Goal: Task Accomplishment & Management: Use online tool/utility

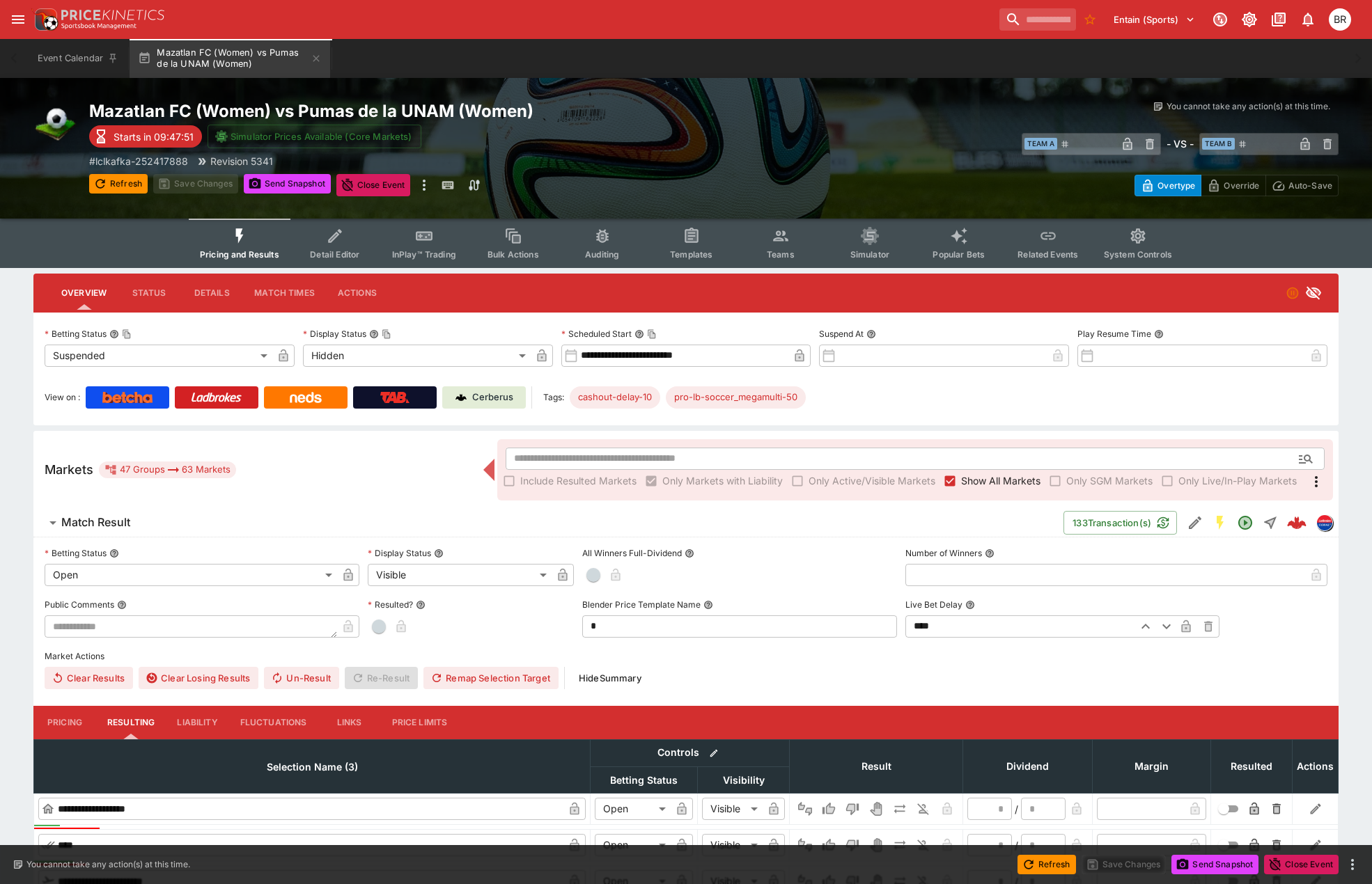
click at [35, 369] on div "**********" at bounding box center [686, 369] width 1305 height 113
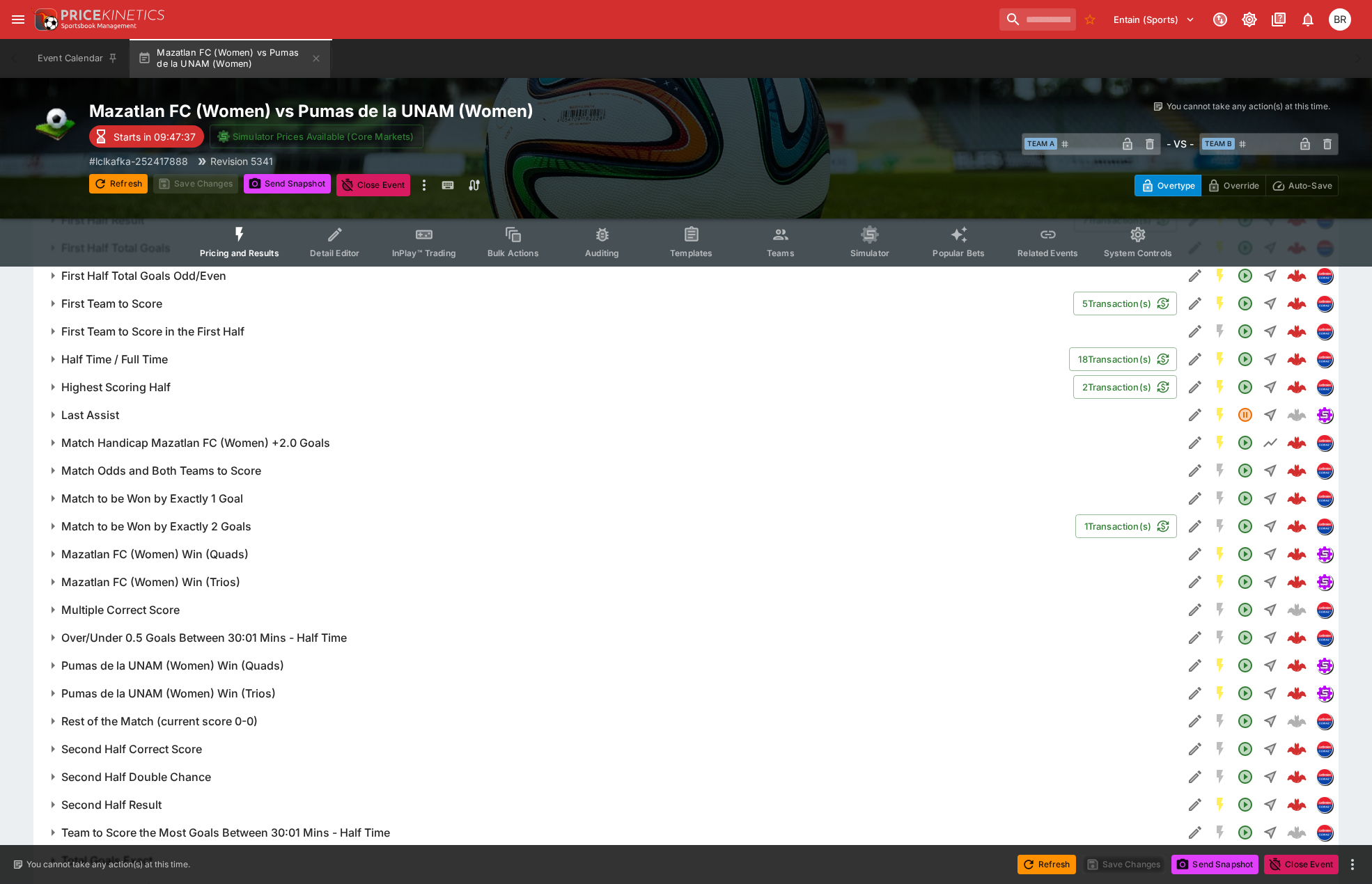
scroll to position [1100, 0]
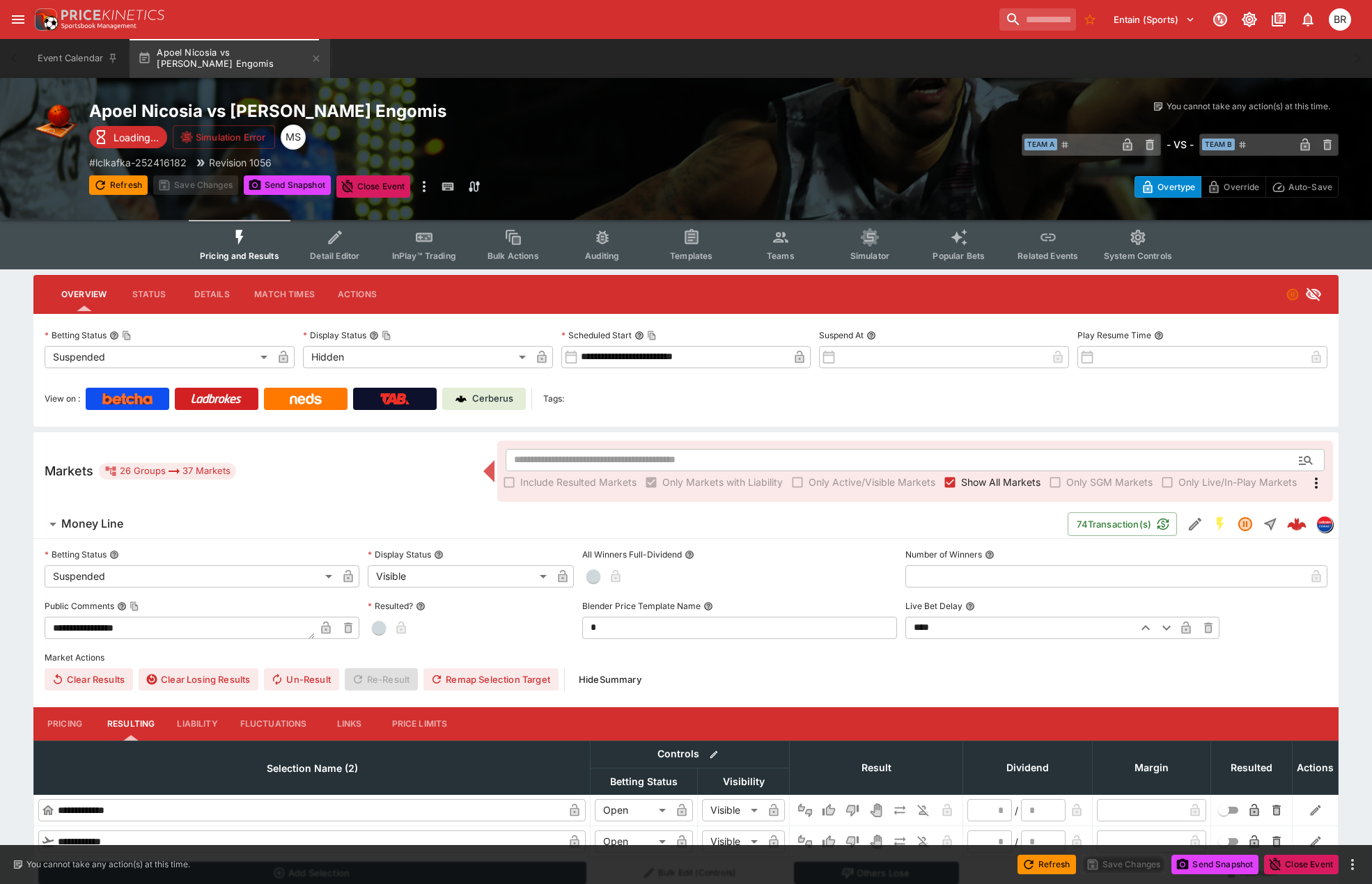
click at [355, 255] on span "Detail Editor" at bounding box center [335, 255] width 50 height 10
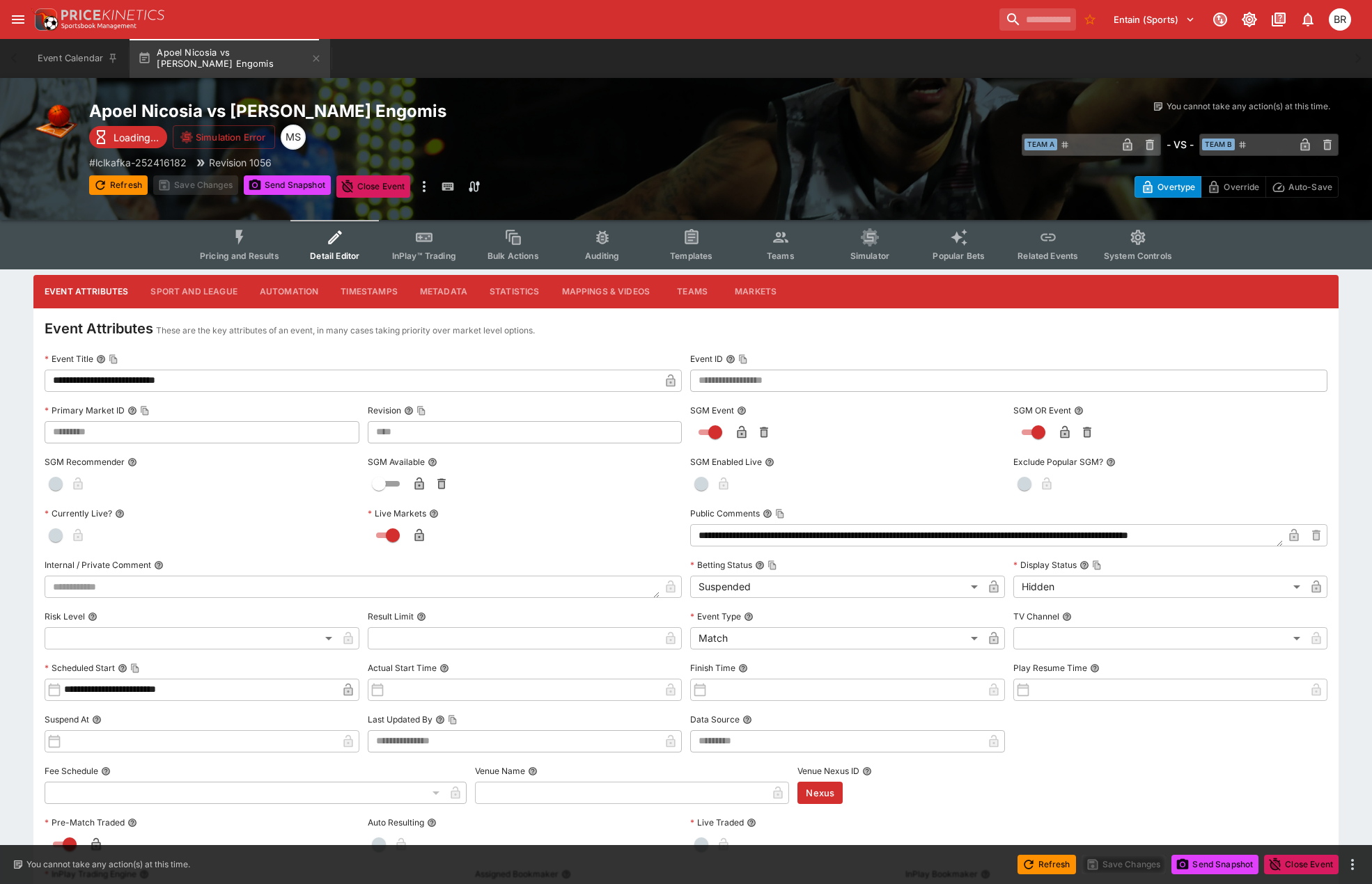
click at [158, 291] on button "Sport and League" at bounding box center [194, 291] width 109 height 33
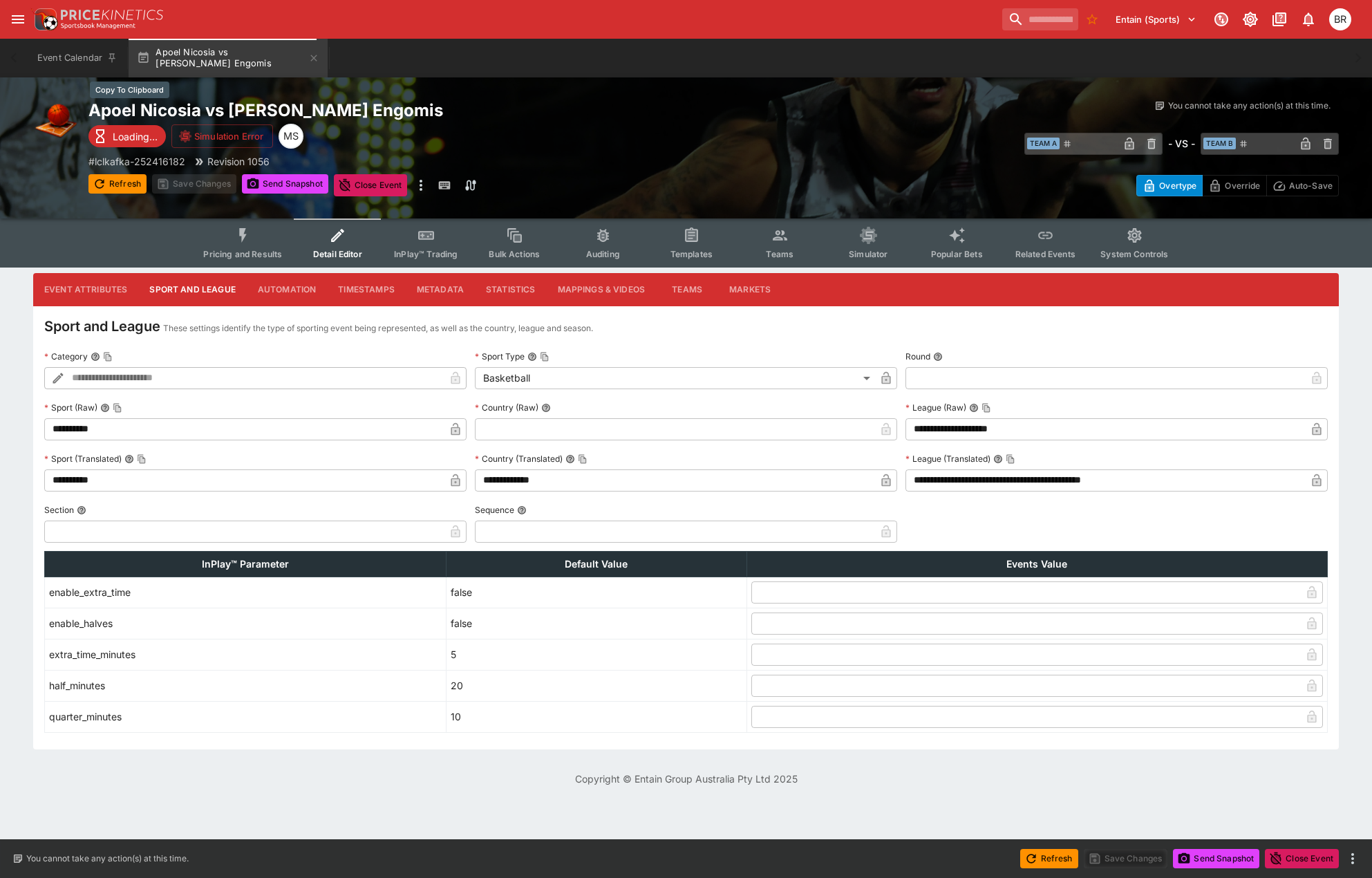
click at [221, 104] on h2 "Apoel Nicosia vs ETHA Engomis" at bounding box center [402, 111] width 626 height 22
click at [309, 109] on h2 "Apoel Nicosia vs ETHA Engomis" at bounding box center [402, 111] width 626 height 22
copy h2 "Engomis"
